Goal: Transaction & Acquisition: Purchase product/service

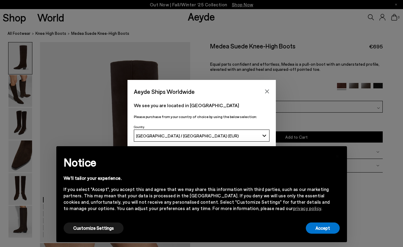
scroll to position [0, 0]
click at [107, 229] on button "Customize Settings" at bounding box center [94, 227] width 60 height 11
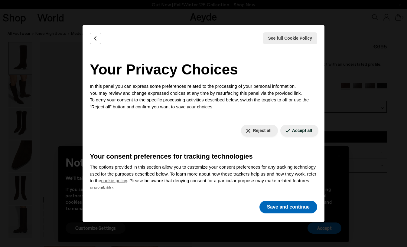
click at [288, 208] on button "Save and continue" at bounding box center [289, 207] width 58 height 13
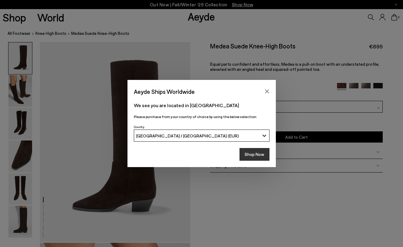
click at [257, 152] on button "Shop Now" at bounding box center [254, 154] width 30 height 13
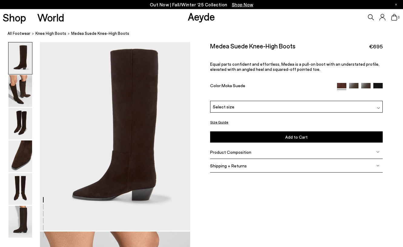
scroll to position [14, 0]
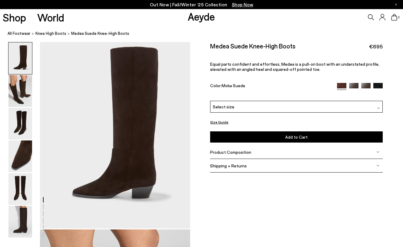
click at [352, 84] on img at bounding box center [353, 87] width 9 height 9
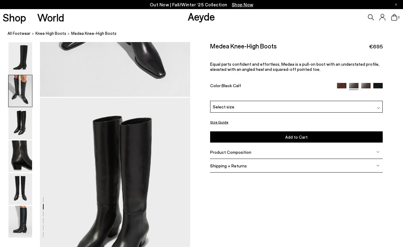
scroll to position [611, 0]
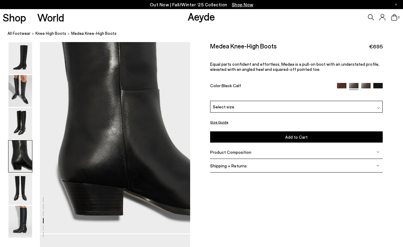
click at [364, 85] on img at bounding box center [365, 87] width 9 height 9
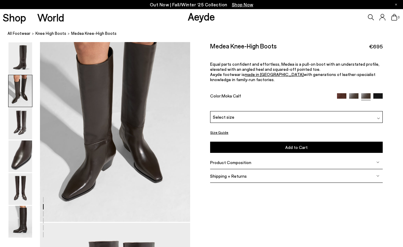
scroll to position [221, 0]
click at [364, 92] on div "Medea Knee-High Boots €695 Equal parts confident and effortless, Medea is a pul…" at bounding box center [296, 76] width 172 height 69
click at [350, 96] on img at bounding box center [353, 97] width 9 height 9
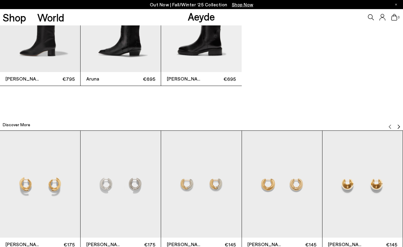
scroll to position [1326, 0]
